Goal: Communication & Community: Answer question/provide support

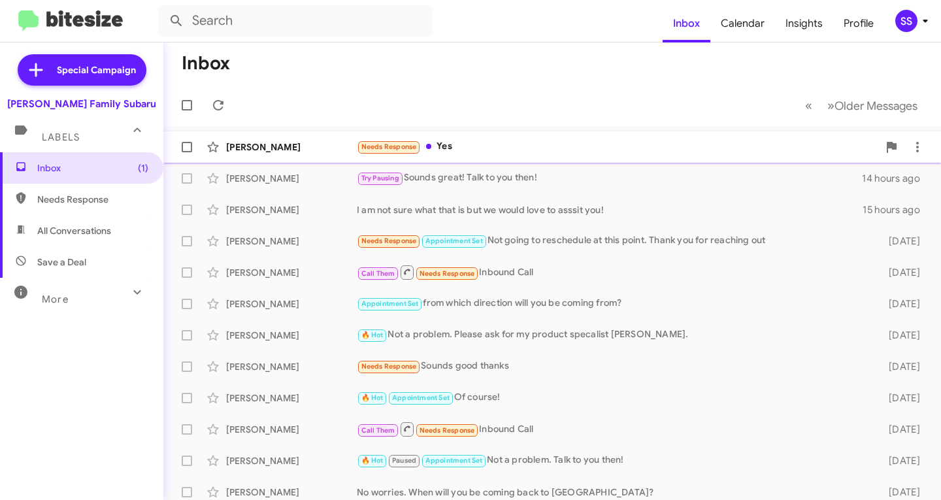
click at [476, 148] on div "Needs Response Yes" at bounding box center [617, 146] width 521 height 15
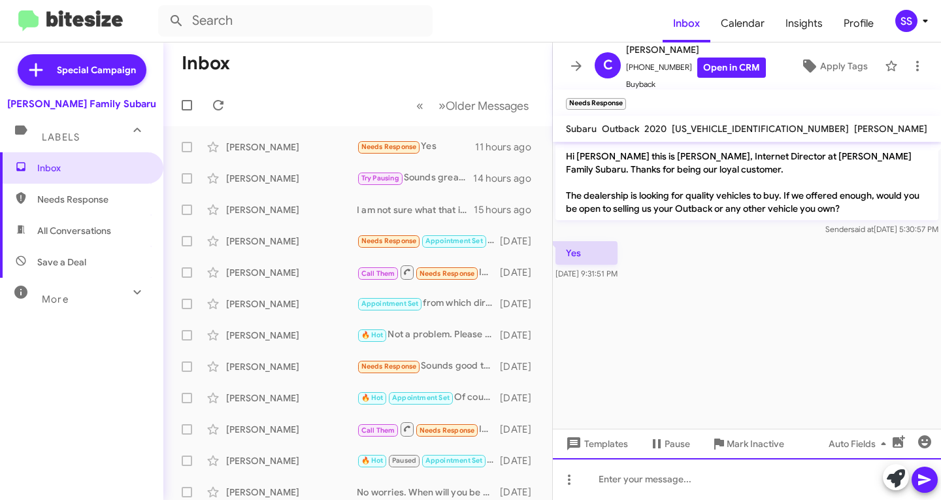
click at [681, 491] on div at bounding box center [747, 479] width 388 height 42
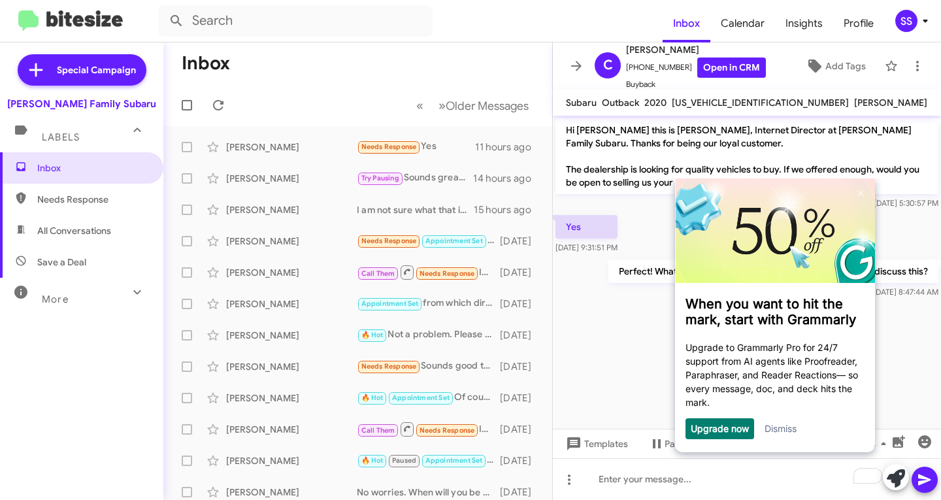
click at [781, 432] on link "Dismiss" at bounding box center [780, 428] width 32 height 11
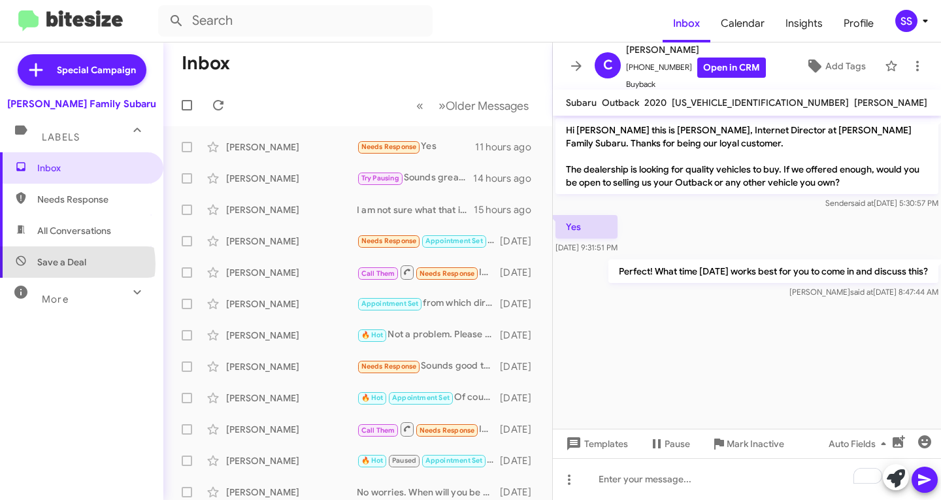
click at [73, 264] on span "Save a Deal" at bounding box center [61, 261] width 49 height 13
type input "in:not-interested"
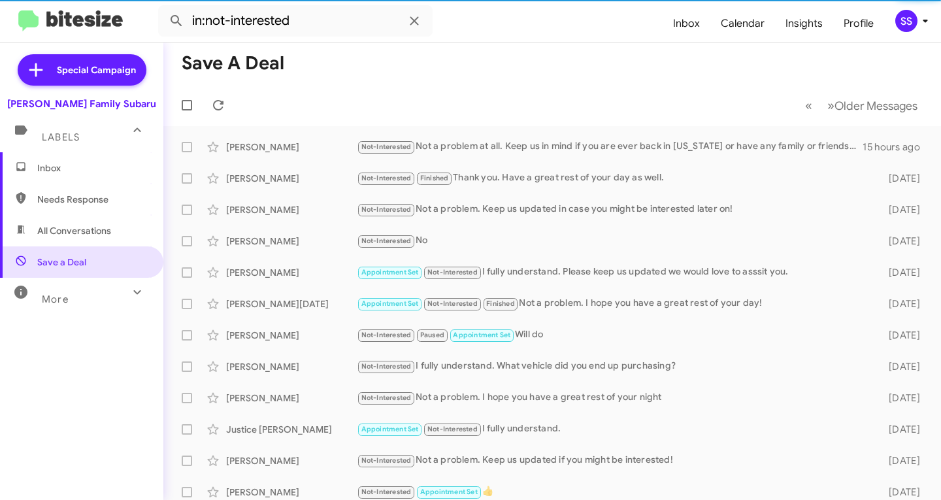
click at [87, 162] on span "Inbox" at bounding box center [92, 167] width 111 height 13
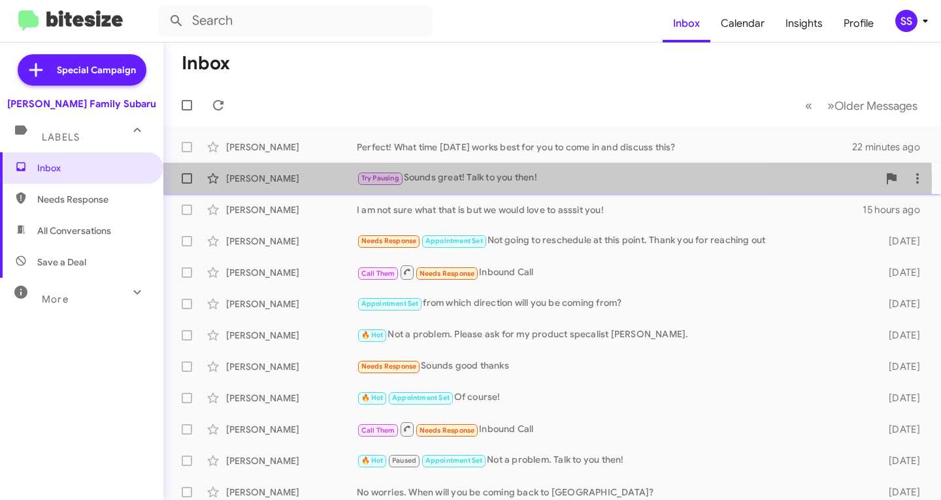
click at [436, 182] on div "Try Pausing Sounds great! Talk to you then!" at bounding box center [617, 178] width 521 height 15
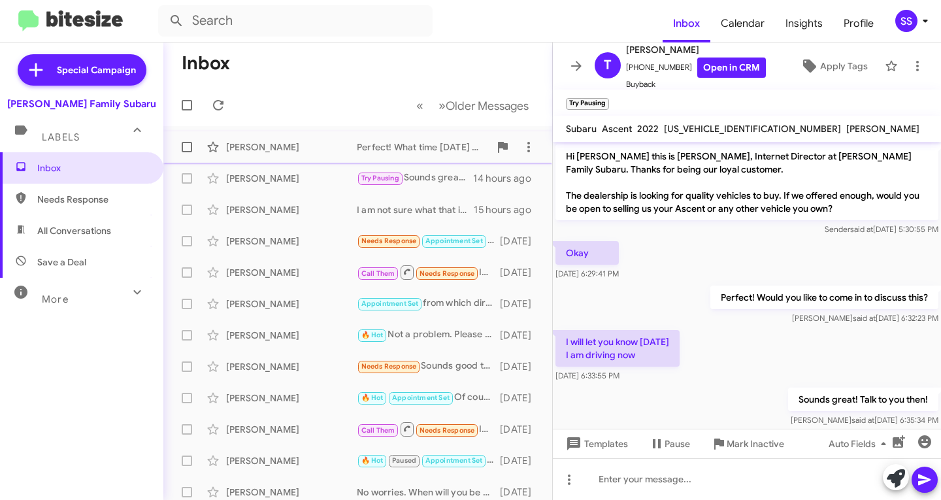
click at [311, 145] on div "[PERSON_NAME]" at bounding box center [291, 146] width 131 height 13
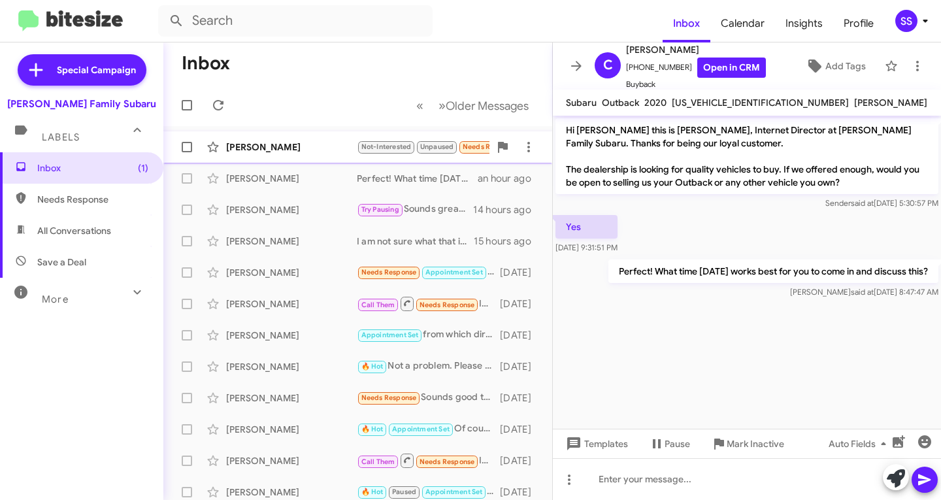
click at [324, 151] on div "[PERSON_NAME]" at bounding box center [291, 146] width 131 height 13
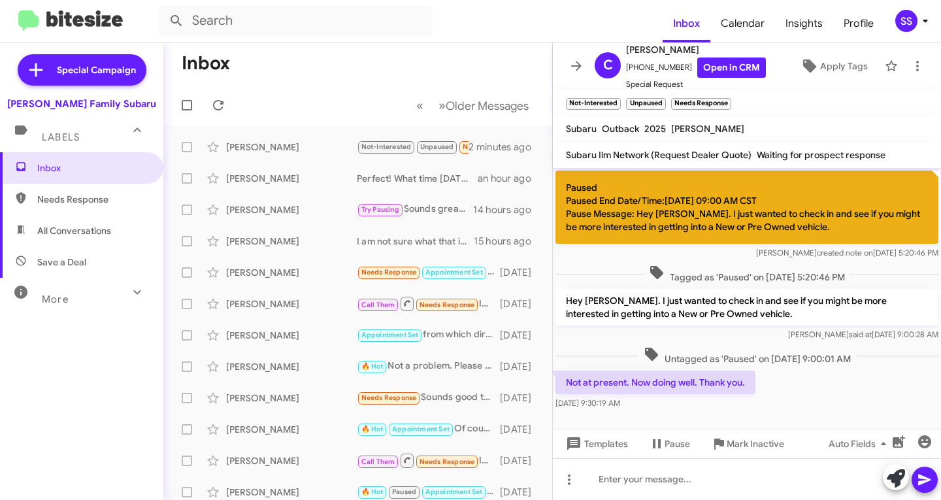
scroll to position [840, 0]
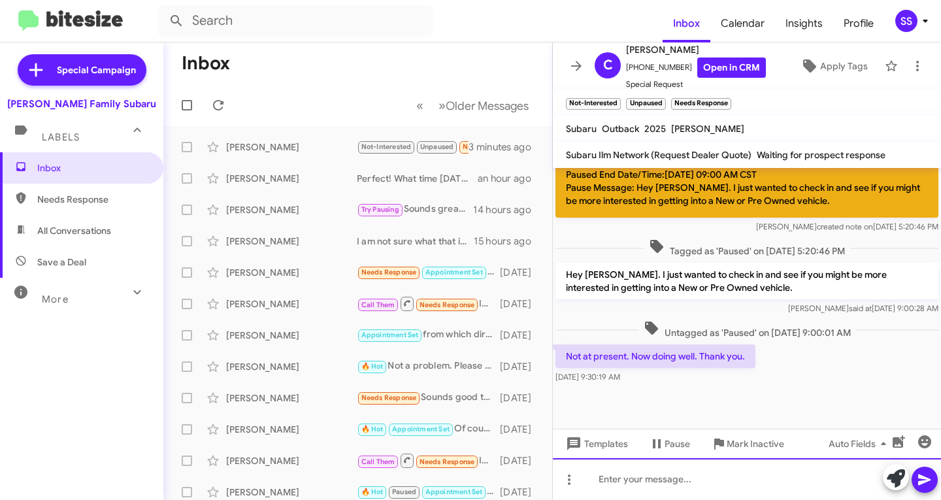
click at [648, 486] on div at bounding box center [747, 479] width 388 height 42
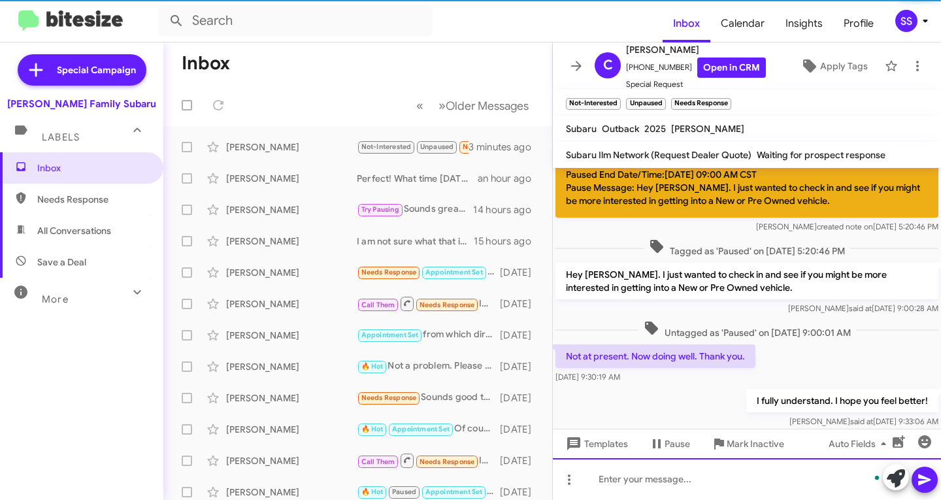
scroll to position [887, 0]
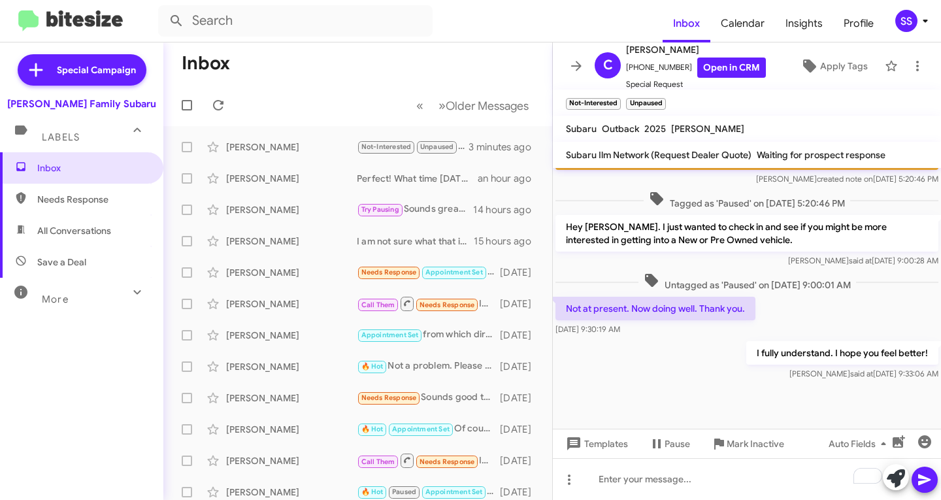
click at [64, 260] on span "Save a Deal" at bounding box center [61, 261] width 49 height 13
type input "in:not-interested"
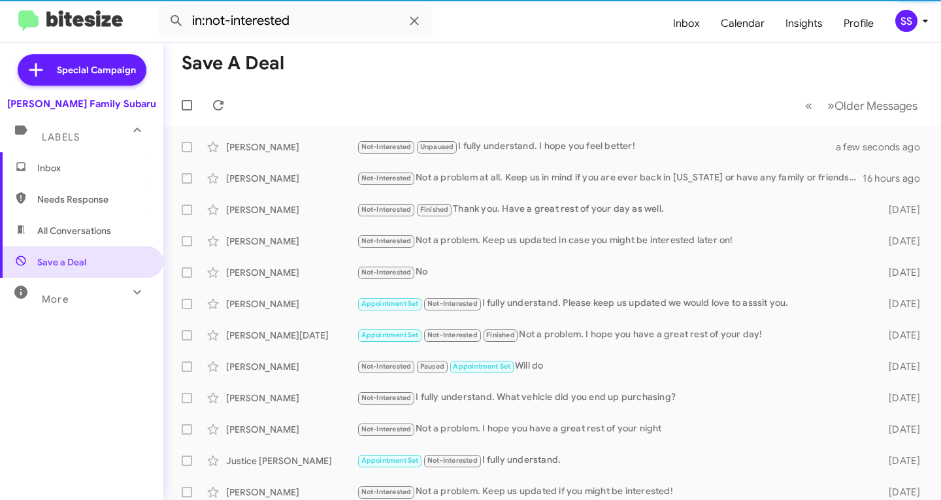
click at [86, 164] on span "Inbox" at bounding box center [92, 167] width 111 height 13
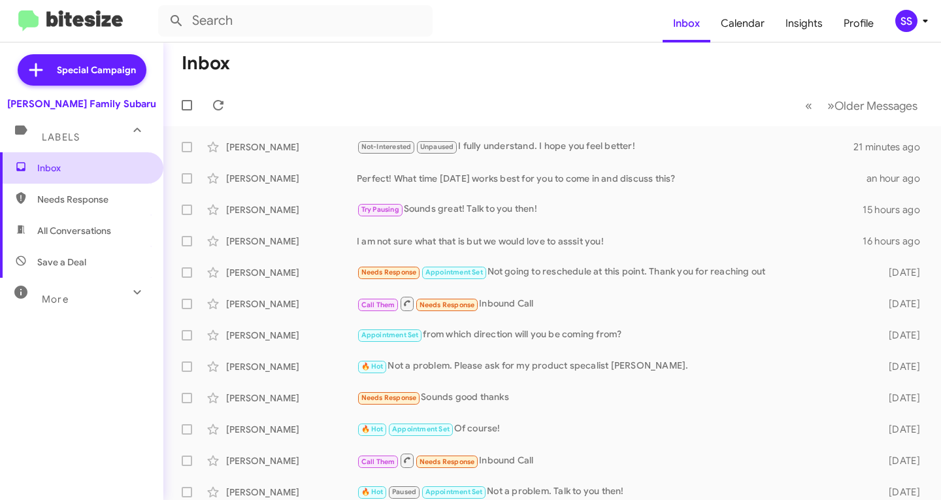
click at [86, 167] on span "Inbox" at bounding box center [92, 167] width 111 height 13
click at [78, 270] on span "Save a Deal" at bounding box center [81, 261] width 163 height 31
type input "in:not-interested"
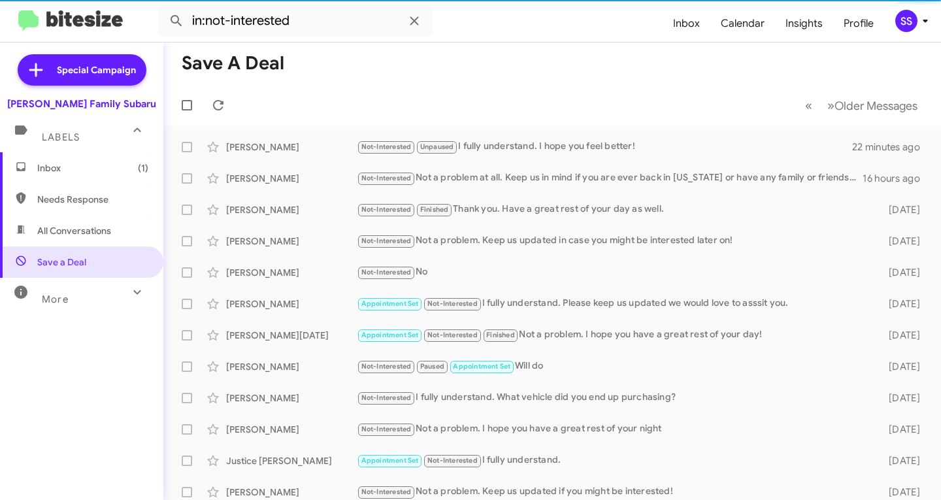
click at [90, 173] on span "Inbox (1)" at bounding box center [92, 167] width 111 height 13
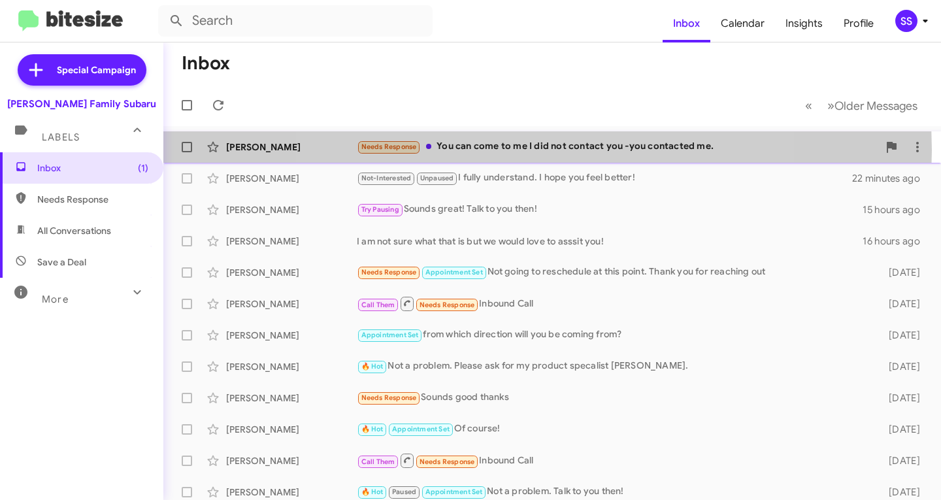
click at [530, 150] on div "Needs Response You can come to me I did not contact you -you contacted me." at bounding box center [617, 146] width 521 height 15
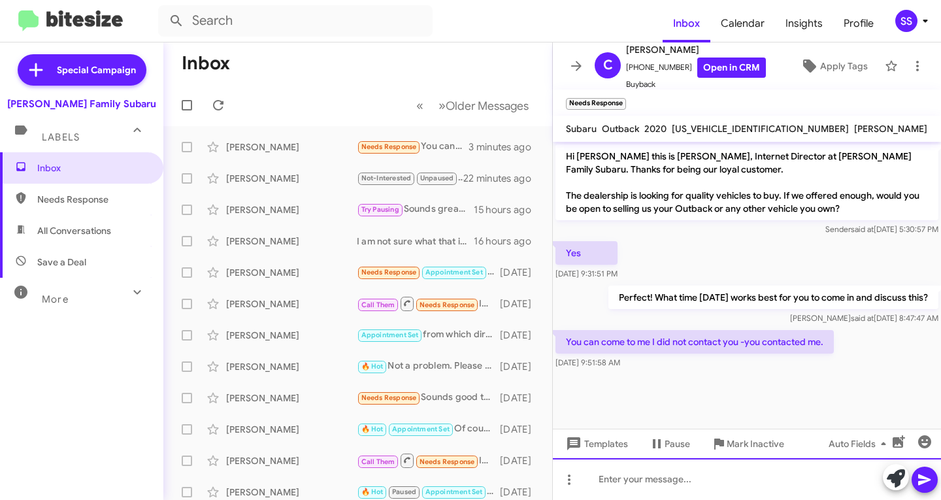
click at [642, 478] on div at bounding box center [747, 479] width 388 height 42
